Goal: Task Accomplishment & Management: Manage account settings

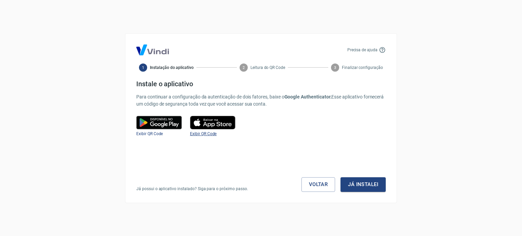
click at [197, 134] on span "Exibir QR Code" at bounding box center [203, 134] width 27 height 5
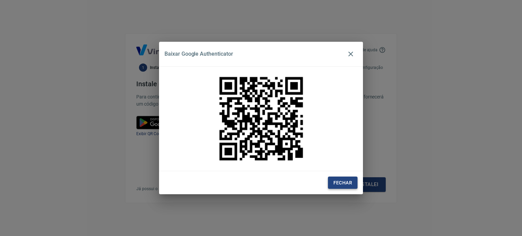
click at [351, 184] on button "Fechar" at bounding box center [343, 183] width 30 height 13
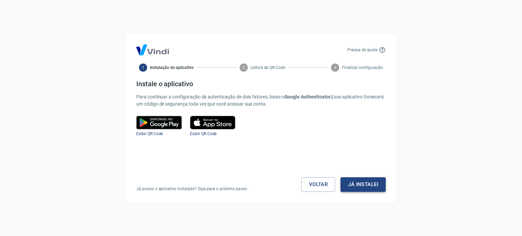
click at [350, 187] on button "Já instalei" at bounding box center [363, 184] width 45 height 14
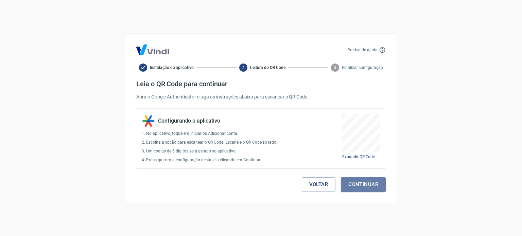
click at [350, 187] on button "Continuar" at bounding box center [363, 184] width 45 height 14
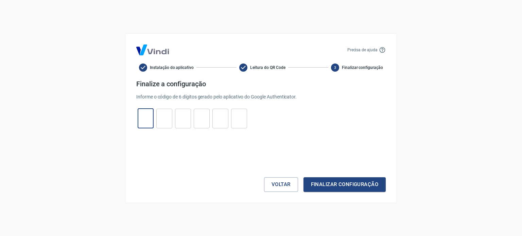
click at [145, 115] on input "tel" at bounding box center [146, 118] width 16 height 15
type input "7"
type input "8"
type input "1"
type input "4"
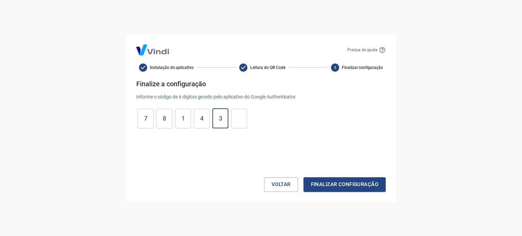
type input "3"
type input "6"
click at [337, 182] on button "Finalizar configuração" at bounding box center [345, 184] width 82 height 14
click at [273, 186] on button "Voltar" at bounding box center [281, 184] width 34 height 14
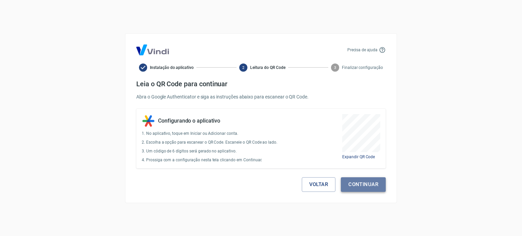
click at [367, 182] on button "Continuar" at bounding box center [363, 184] width 45 height 14
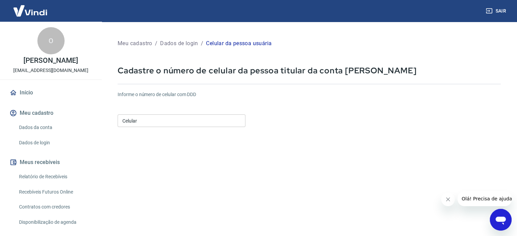
click at [238, 121] on input "Celular" at bounding box center [182, 121] width 128 height 13
click at [224, 120] on input "Celular" at bounding box center [182, 121] width 128 height 13
type input "[PHONE_NUMBER]"
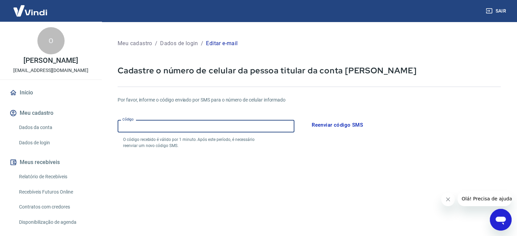
click at [193, 127] on input "Código" at bounding box center [206, 126] width 177 height 13
type input "013970"
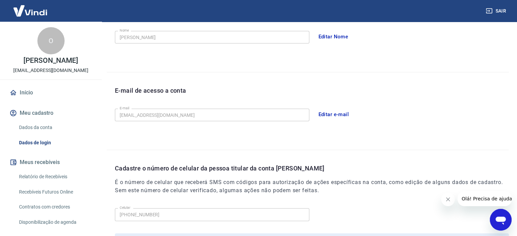
scroll to position [199, 0]
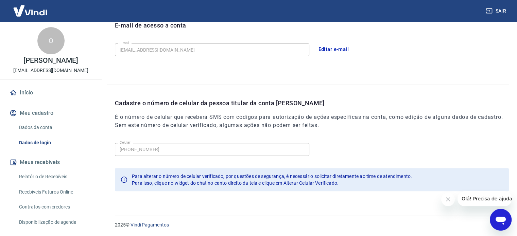
click at [452, 200] on button "Fechar mensagem da empresa" at bounding box center [448, 200] width 14 height 14
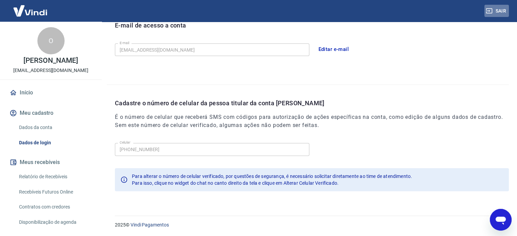
click at [501, 9] on button "Sair" at bounding box center [497, 11] width 24 height 13
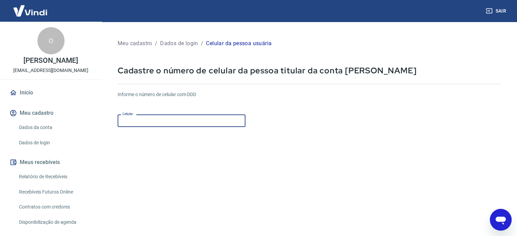
click at [211, 122] on input "Celular" at bounding box center [182, 121] width 128 height 13
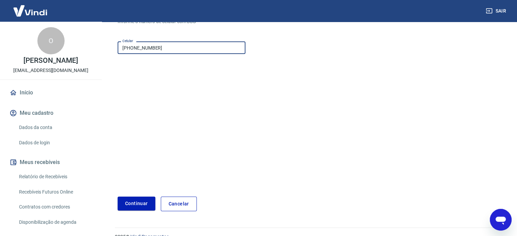
scroll to position [85, 0]
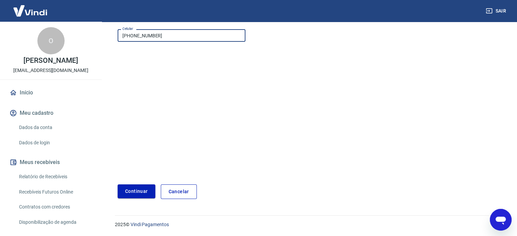
click at [137, 195] on button "Continuar" at bounding box center [137, 192] width 38 height 14
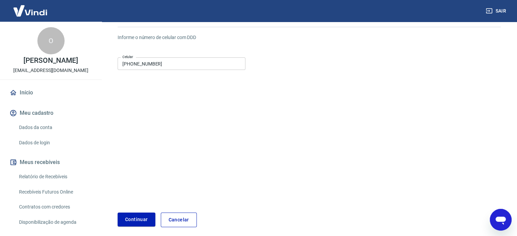
scroll to position [17, 0]
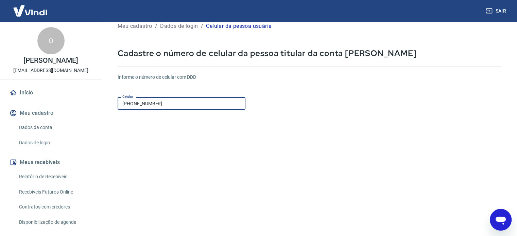
drag, startPoint x: 164, startPoint y: 108, endPoint x: 141, endPoint y: 111, distance: 22.7
click at [108, 99] on div "Meu cadastro / Dados de login / Celular da pessoa usuária Cadastre o número de …" at bounding box center [309, 139] width 416 height 271
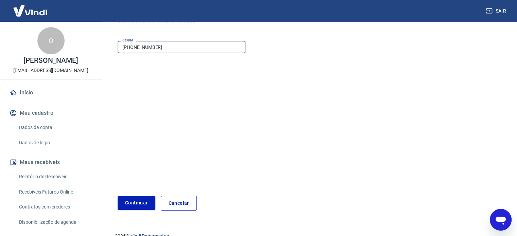
scroll to position [85, 0]
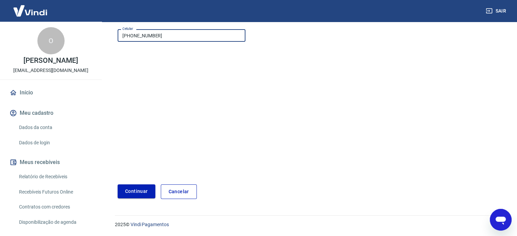
type input "[PHONE_NUMBER]"
click at [143, 194] on button "Continuar" at bounding box center [137, 192] width 38 height 14
